Goal: Navigation & Orientation: Find specific page/section

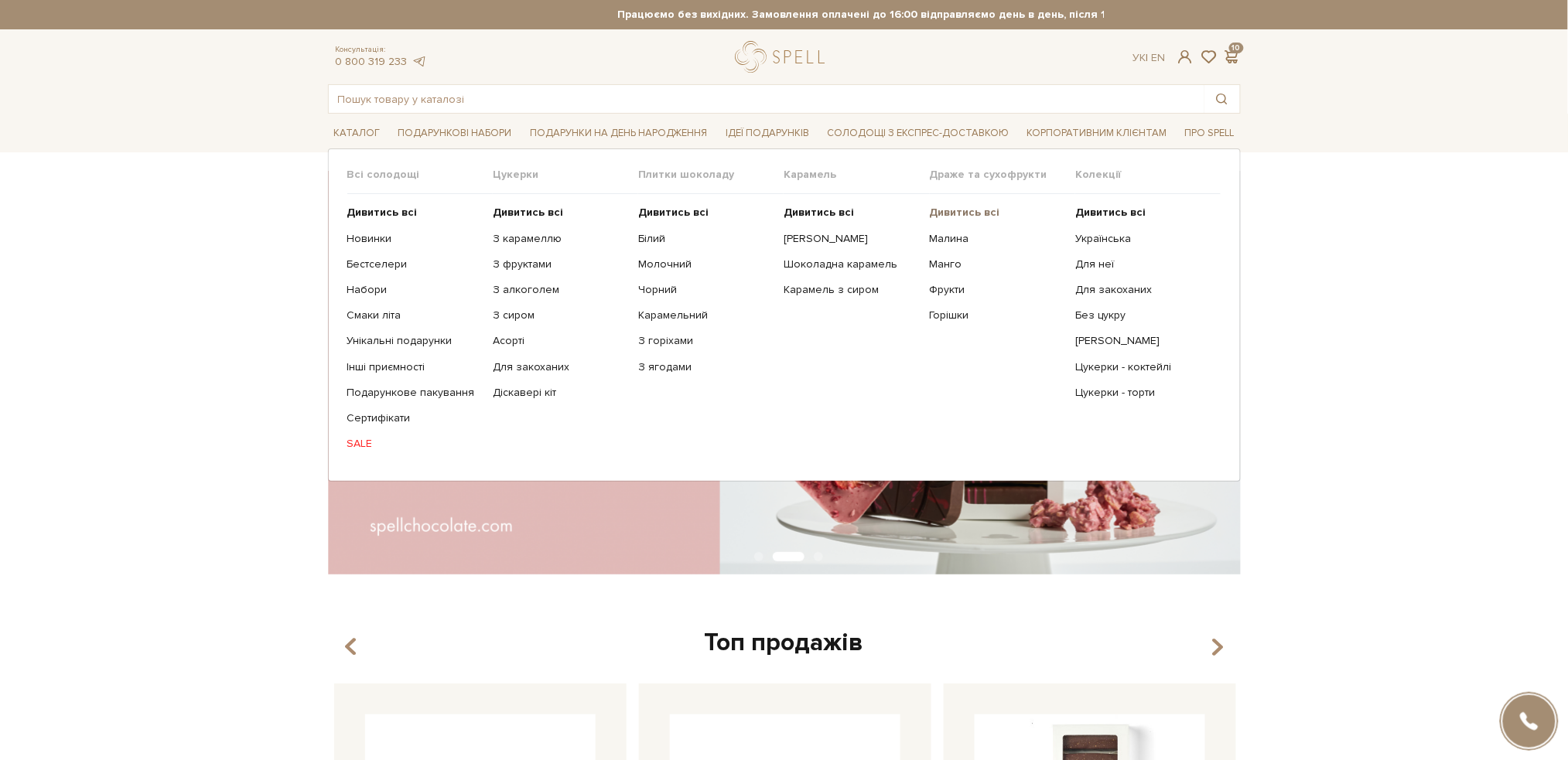
click at [962, 213] on b "Дивитись всі" at bounding box center [964, 212] width 71 height 13
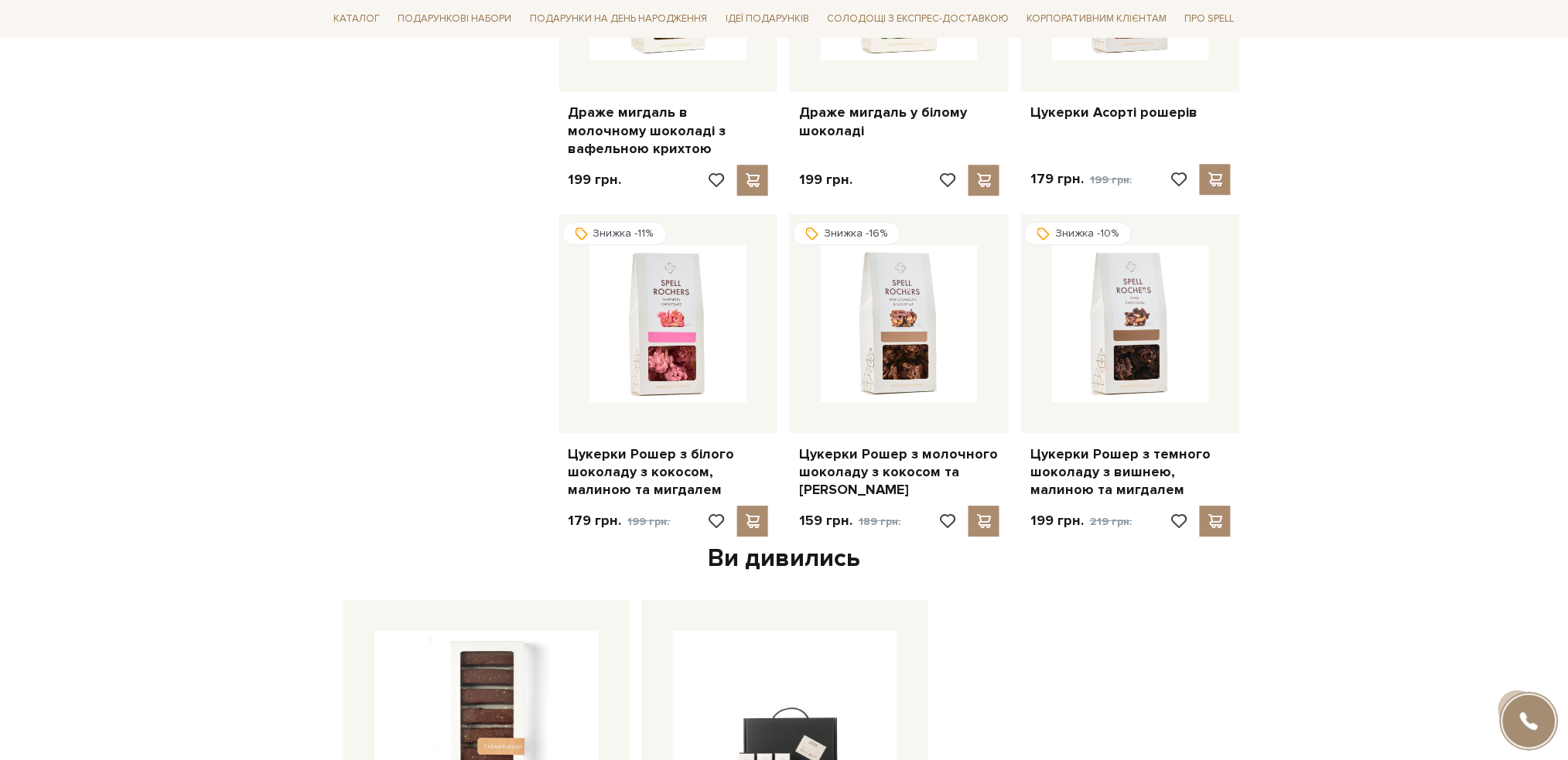
scroll to position [1443, 0]
